Goal: Task Accomplishment & Management: Manage account settings

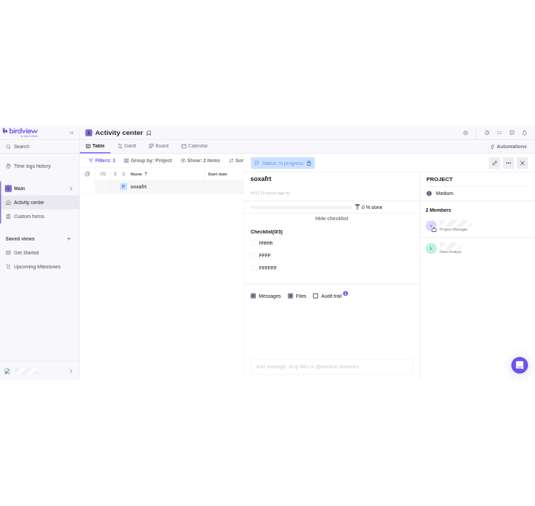
scroll to position [403, 329]
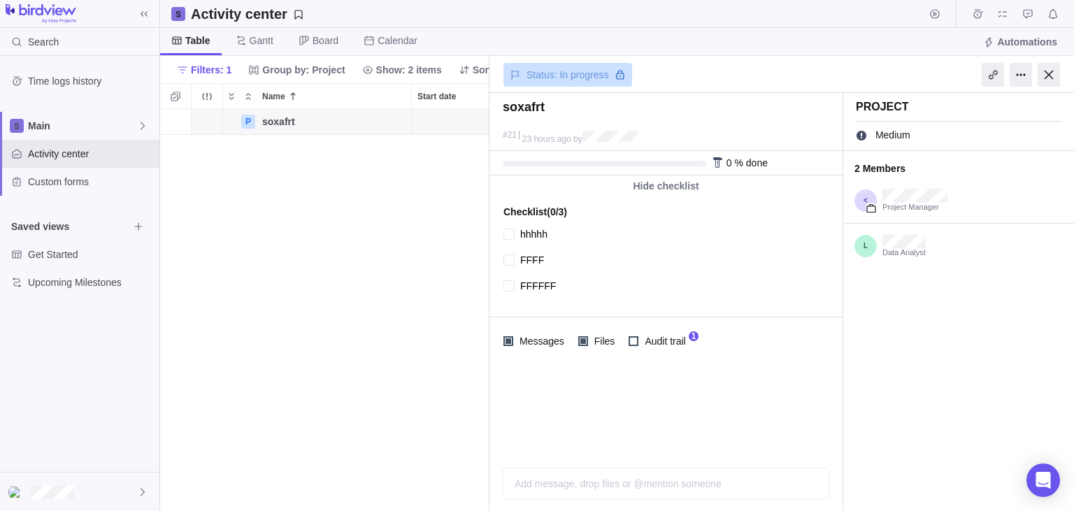
type textarea "x"
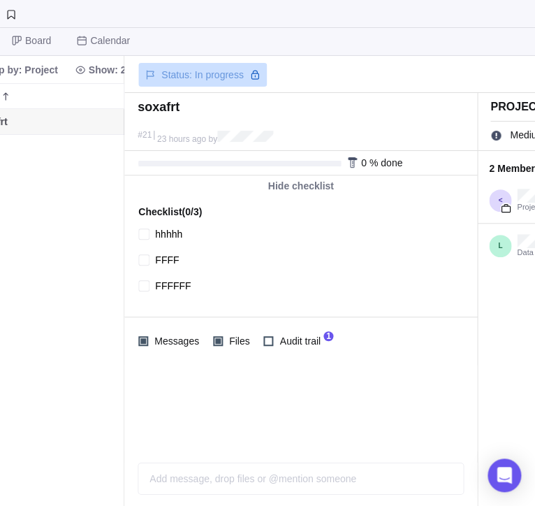
scroll to position [0, 461]
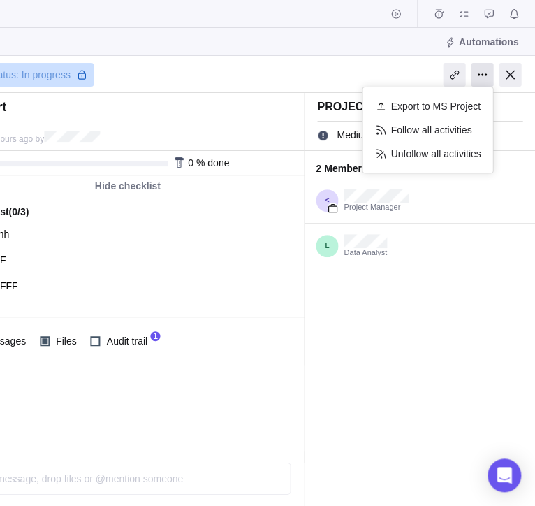
click at [478, 69] on div at bounding box center [482, 75] width 22 height 24
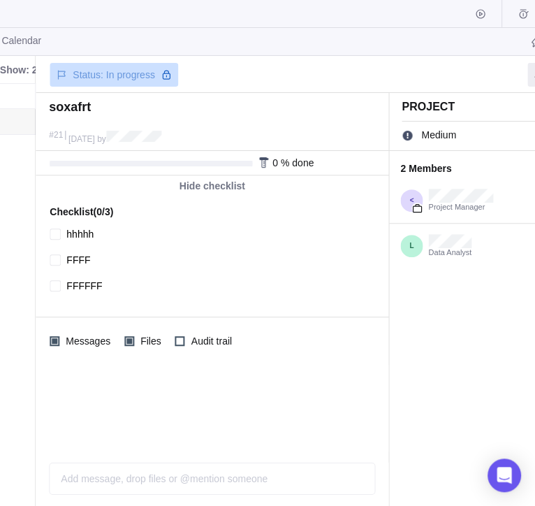
scroll to position [0, 461]
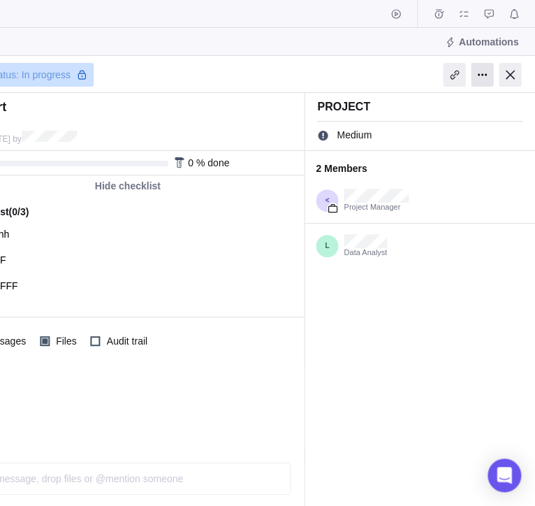
click at [477, 67] on div at bounding box center [482, 75] width 22 height 24
click at [223, 66] on div "Status: In progress" at bounding box center [127, 73] width 353 height 32
type textarea "x"
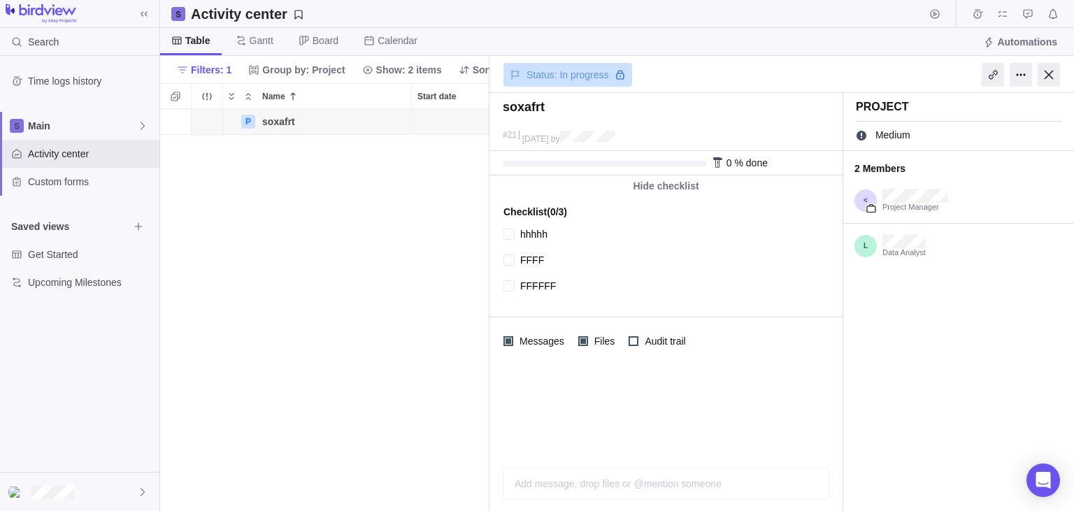
scroll to position [403, 329]
click at [535, 78] on div at bounding box center [1020, 75] width 22 height 24
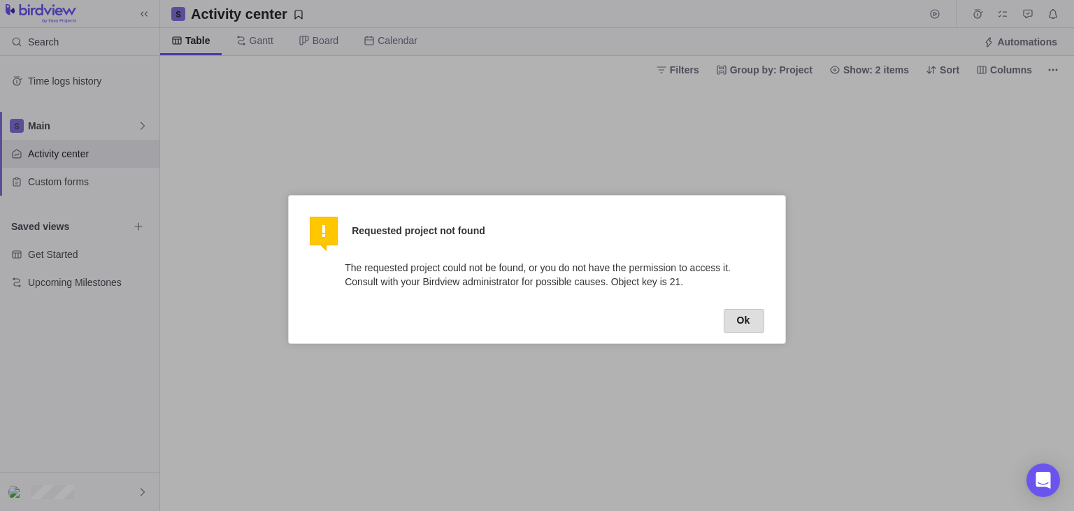
click at [735, 323] on button "Ok" at bounding box center [743, 321] width 41 height 24
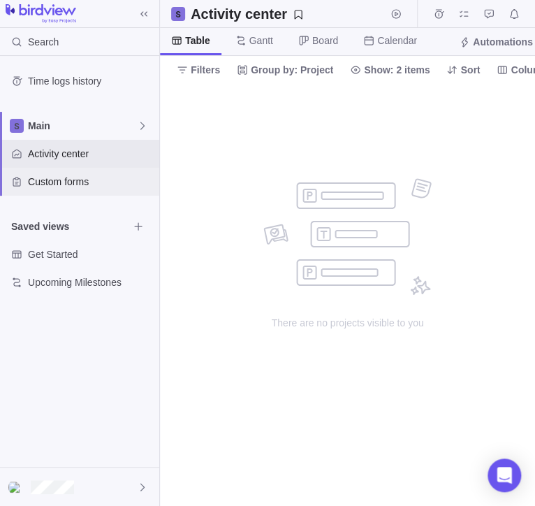
click at [102, 175] on span "Custom forms" at bounding box center [91, 182] width 126 height 14
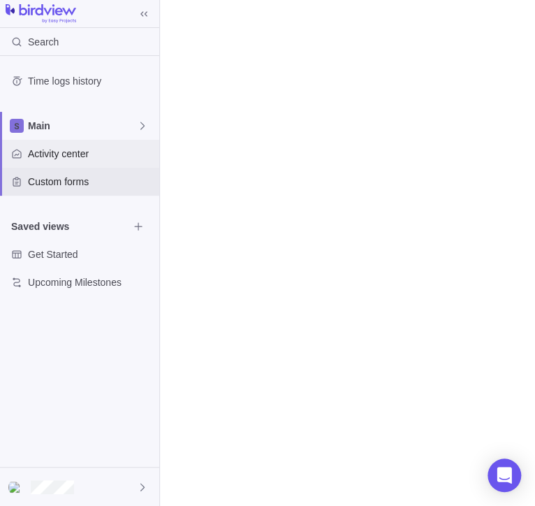
click at [127, 156] on span "Activity center" at bounding box center [91, 154] width 126 height 14
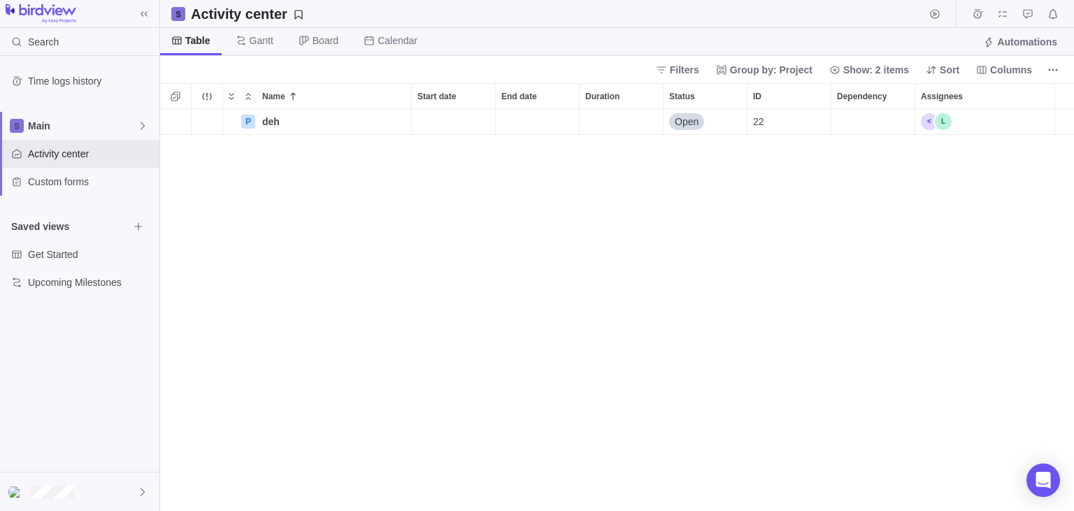
scroll to position [1, 0]
drag, startPoint x: 362, startPoint y: 125, endPoint x: 373, endPoint y: 124, distance: 10.5
click at [362, 124] on span "Details" at bounding box center [367, 122] width 32 height 14
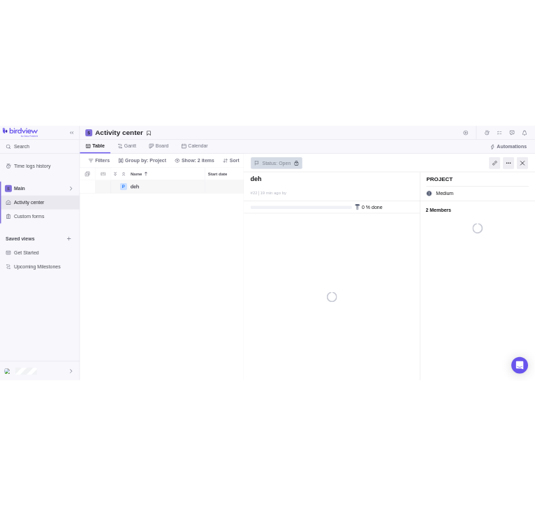
scroll to position [403, 329]
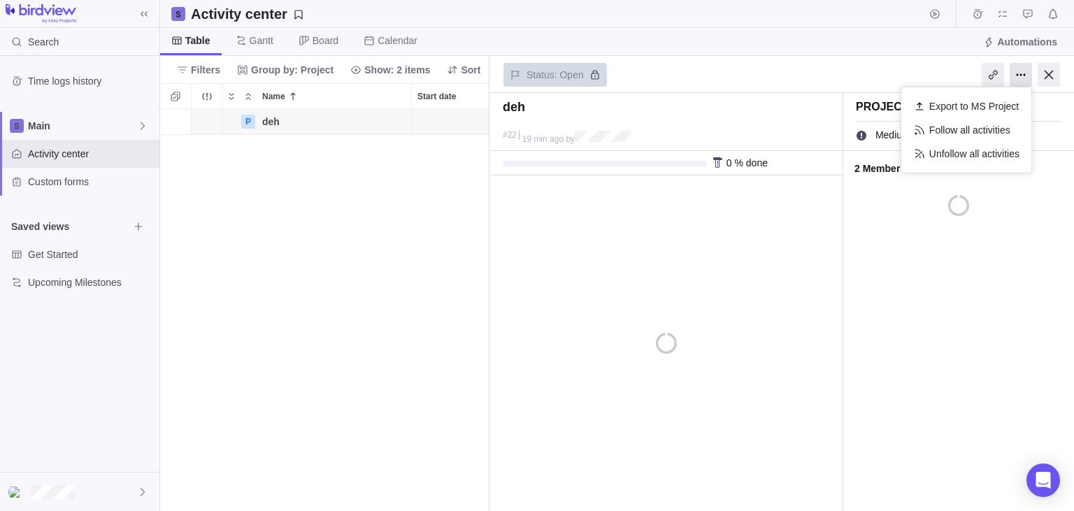
click at [1020, 74] on div at bounding box center [1020, 75] width 22 height 24
click at [823, 69] on div "Status: Open" at bounding box center [665, 73] width 353 height 32
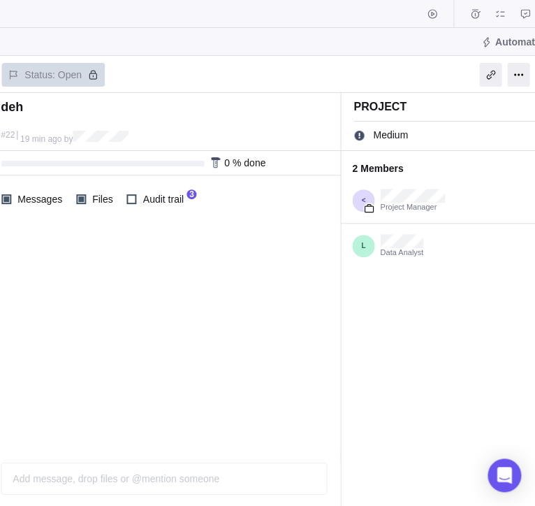
scroll to position [0, 461]
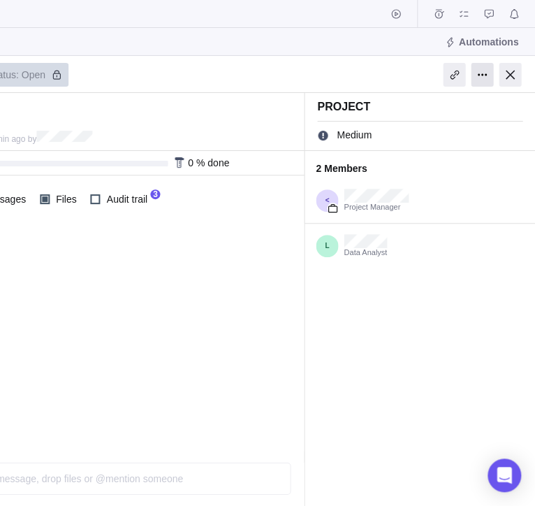
click at [482, 77] on div at bounding box center [482, 75] width 22 height 24
